Goal: Transaction & Acquisition: Purchase product/service

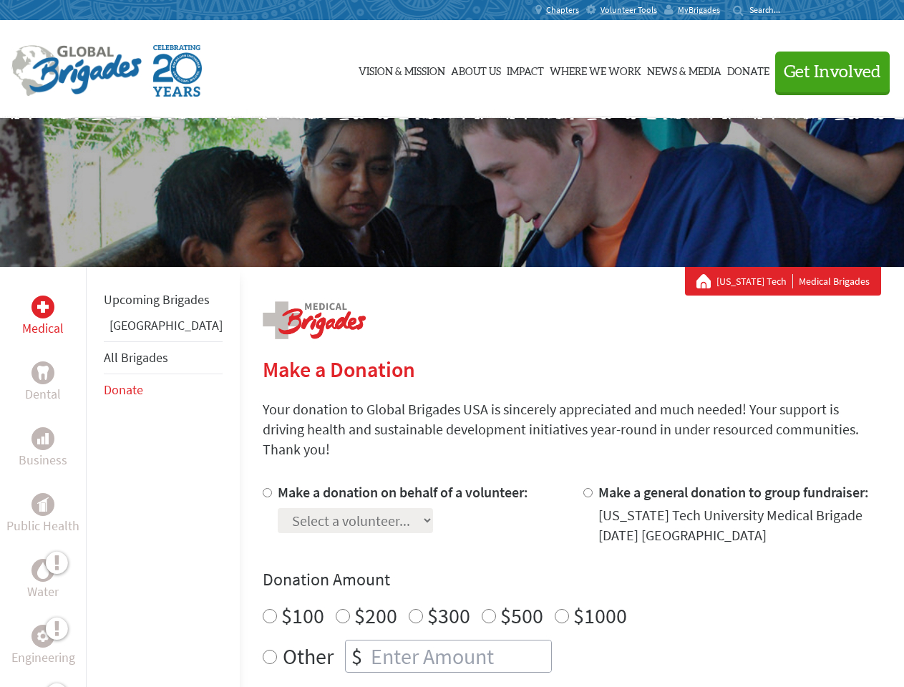
click at [790, 10] on div "Search for:" at bounding box center [761, 9] width 57 height 11
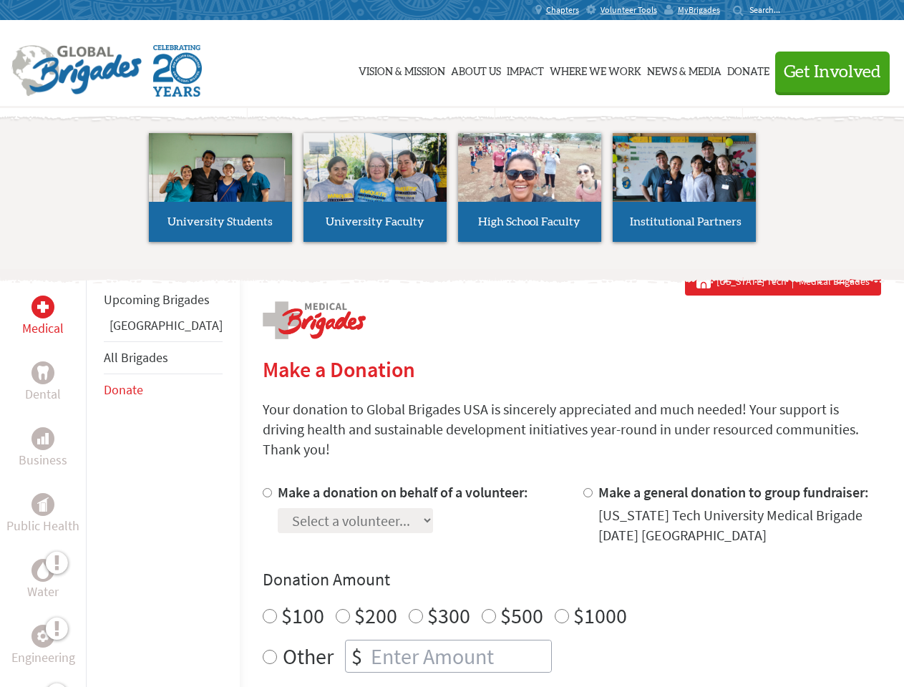
click at [826, 72] on span "Get Involved" at bounding box center [832, 72] width 97 height 17
click at [452, 193] on li "High School Faculty" at bounding box center [529, 188] width 155 height 132
click at [94, 477] on div "Upcoming Brigades Ghana All Brigades Donate" at bounding box center [163, 610] width 154 height 687
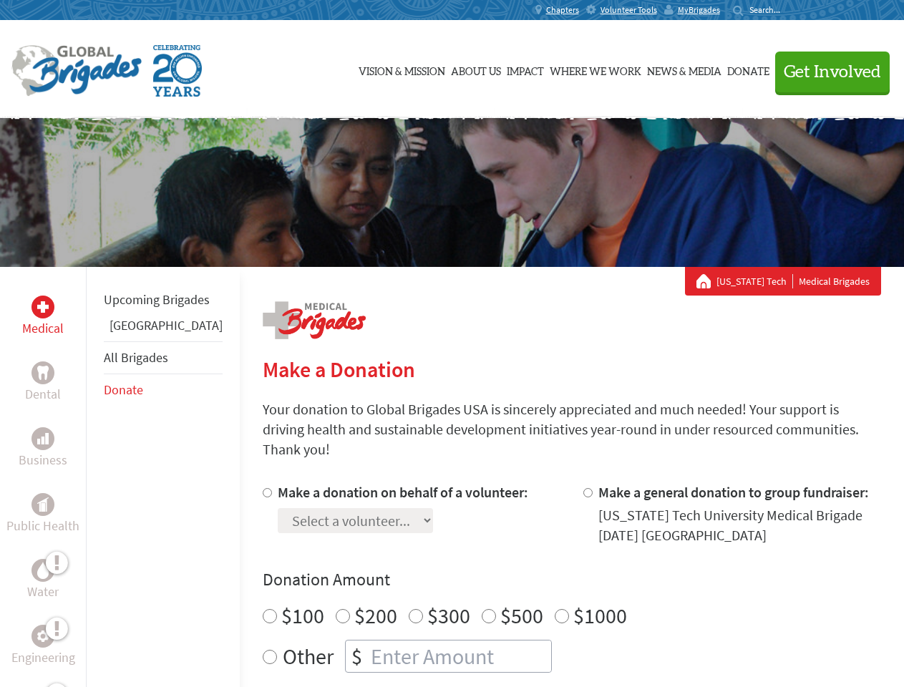
click at [547, 575] on div "Donation Amount $100 $200 $300 $500 $1000 Other $" at bounding box center [572, 620] width 619 height 105
click at [263, 488] on input "Make a donation on behalf of a volunteer:" at bounding box center [267, 492] width 9 height 9
radio input "true"
click at [583, 488] on input "Make a general donation to group fundraiser:" at bounding box center [587, 492] width 9 height 9
radio input "true"
